Goal: Check status: Check status

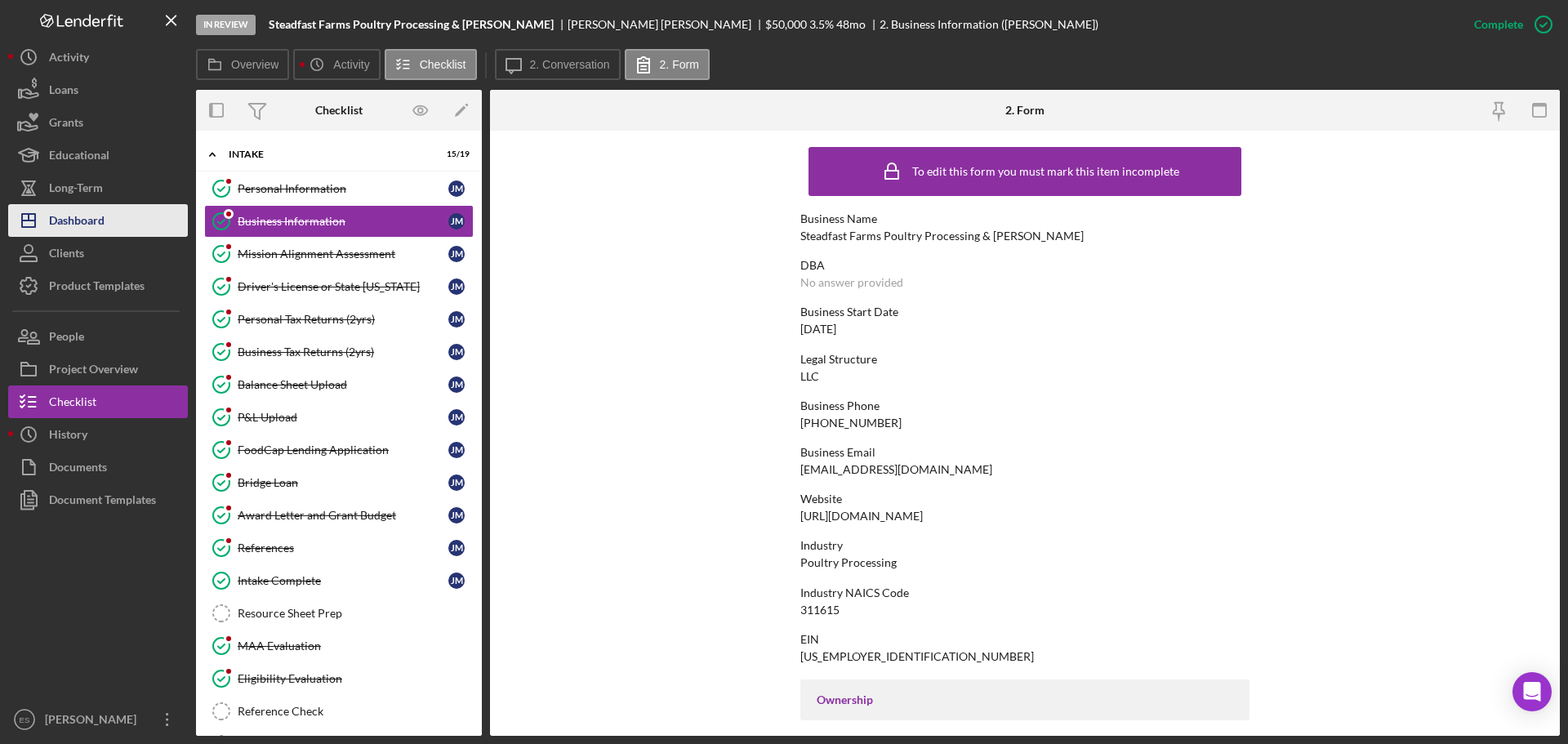
click at [104, 218] on div "Dashboard" at bounding box center [77, 222] width 55 height 36
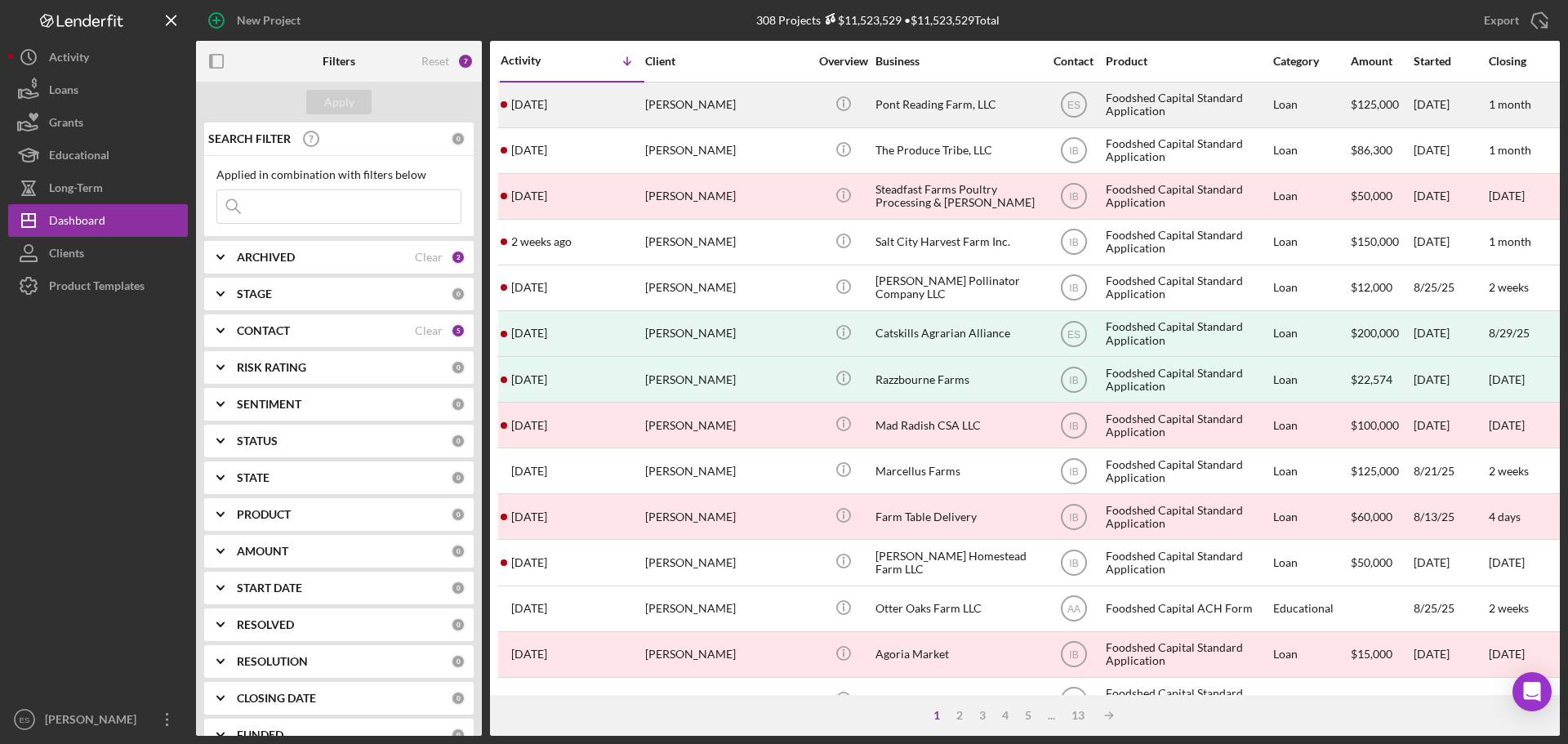
click at [739, 112] on div "[PERSON_NAME]" at bounding box center [726, 104] width 164 height 43
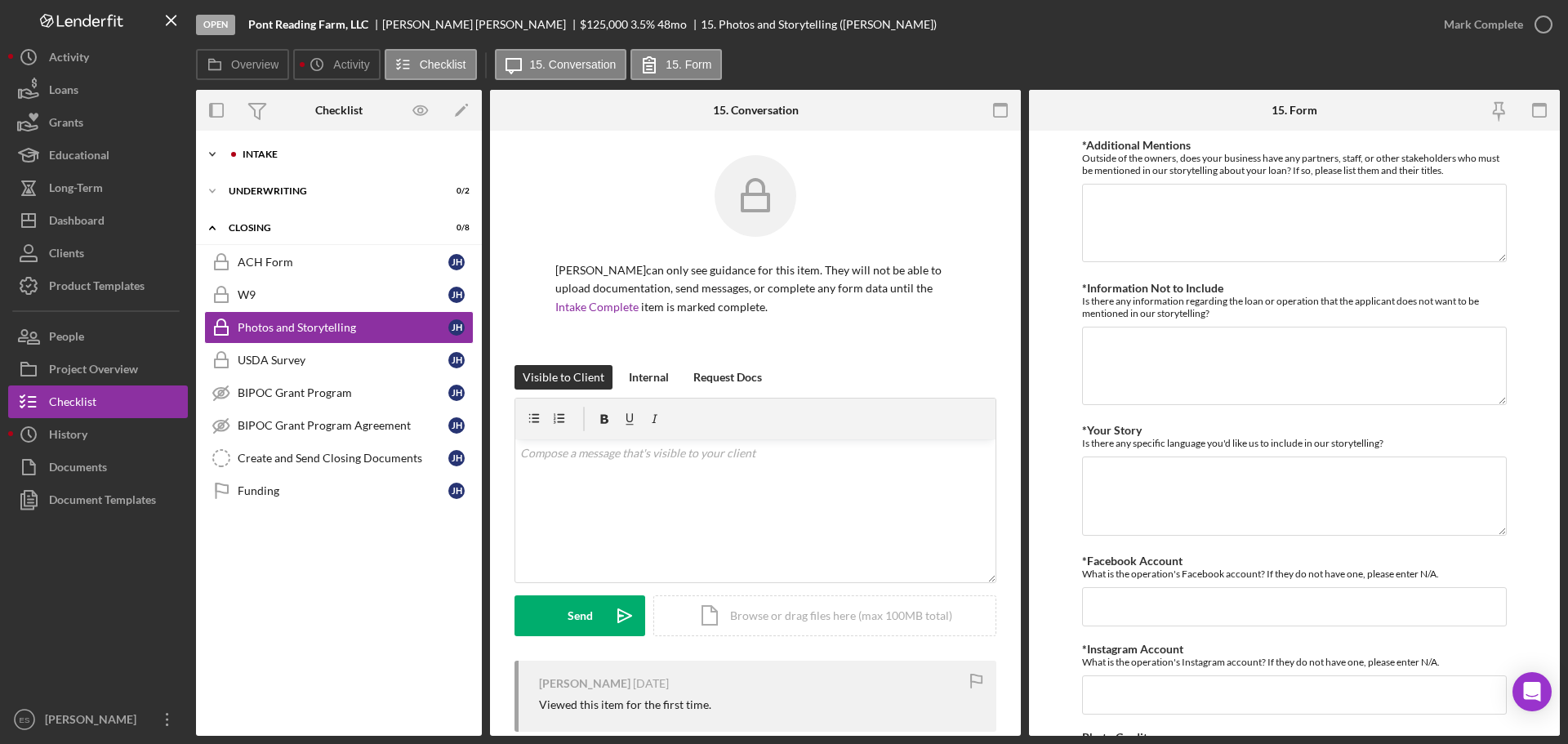
click at [331, 156] on div "Intake" at bounding box center [352, 154] width 219 height 10
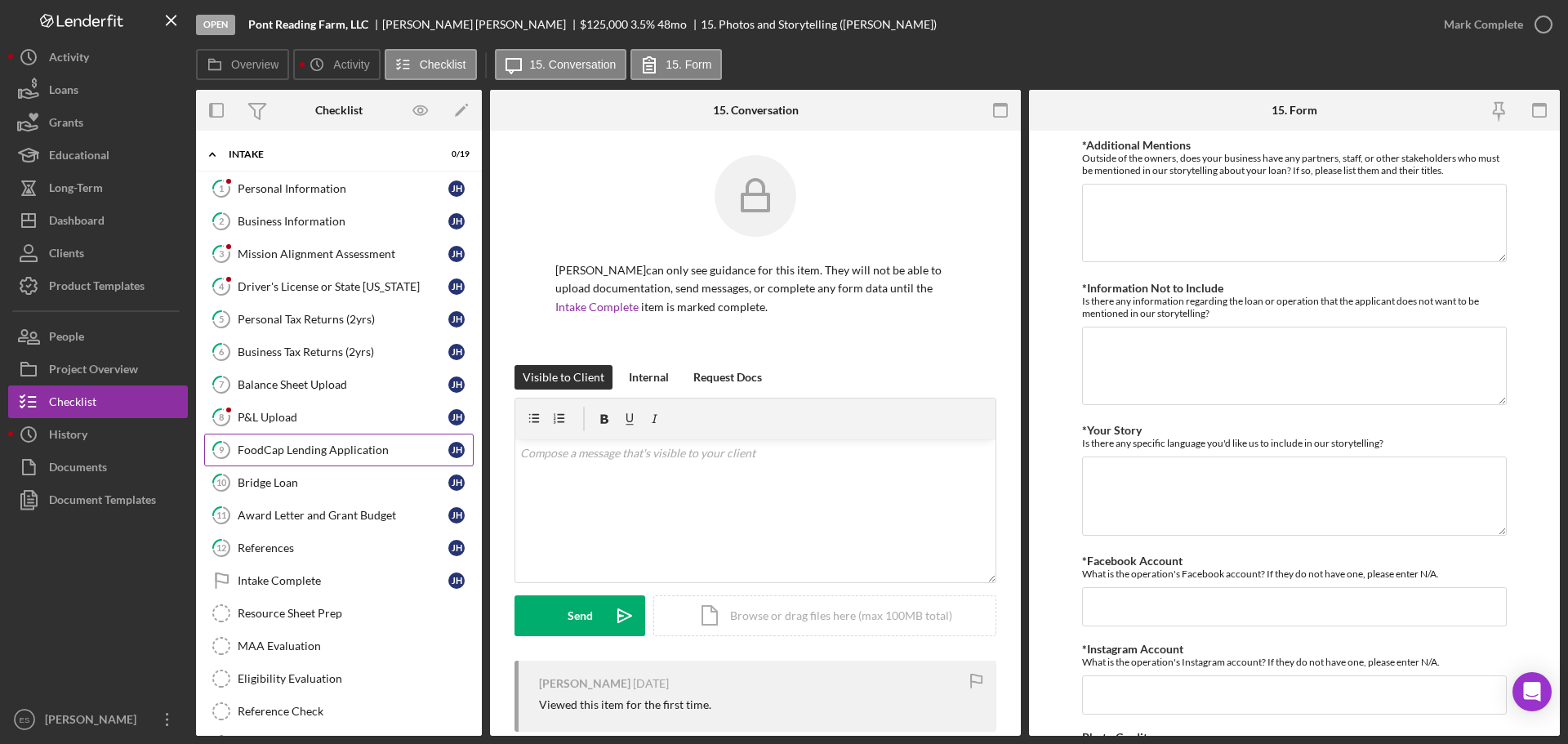
click at [361, 447] on div "FoodCap Lending Application" at bounding box center [342, 450] width 210 height 13
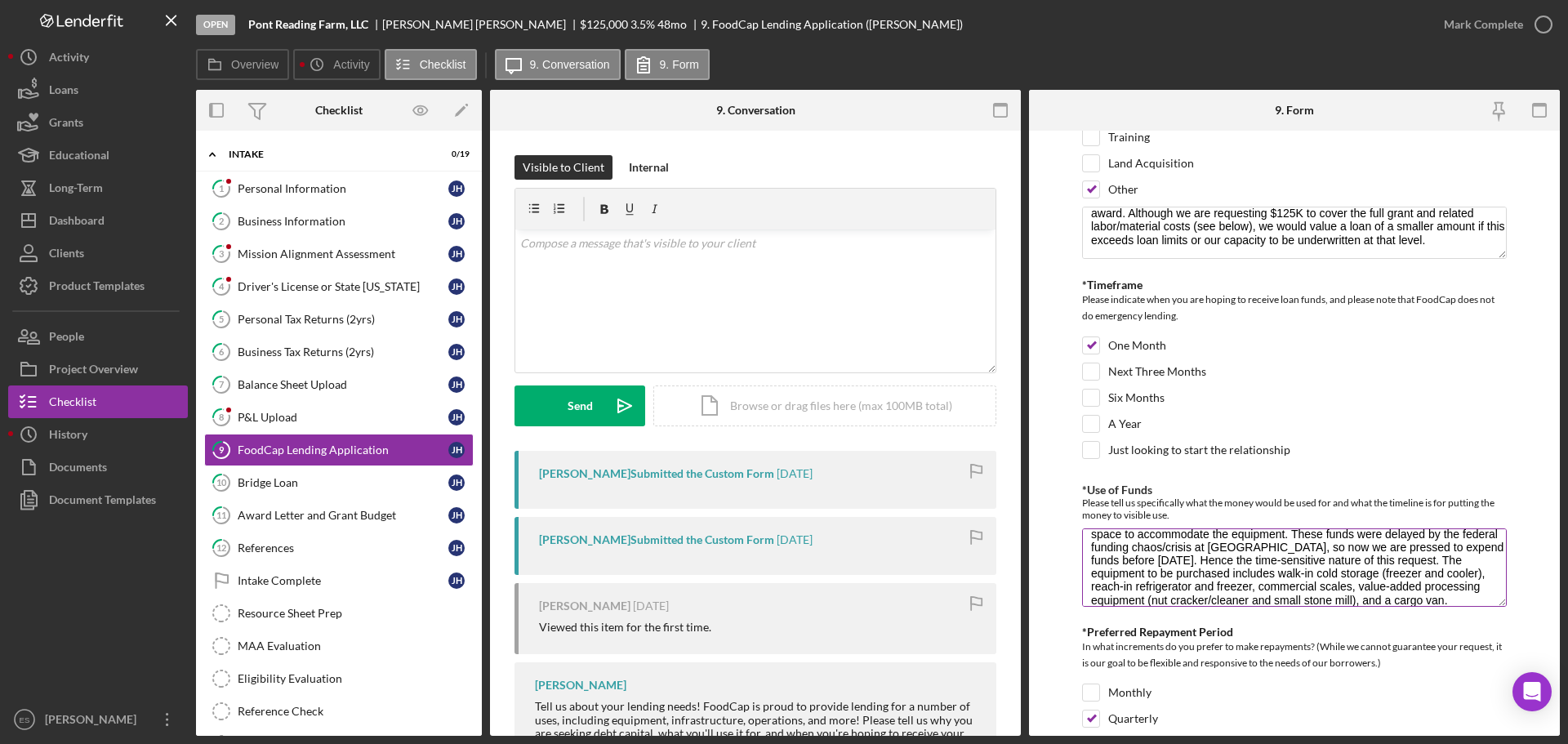
scroll to position [81, 0]
